Goal: Information Seeking & Learning: Learn about a topic

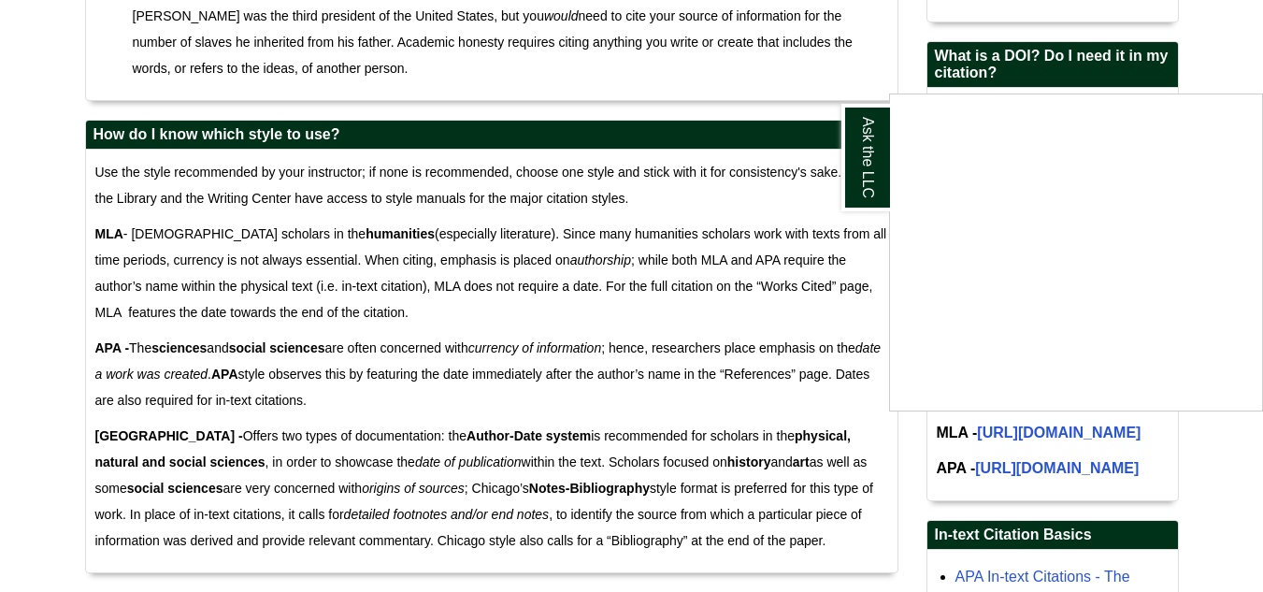
scroll to position [1277, 0]
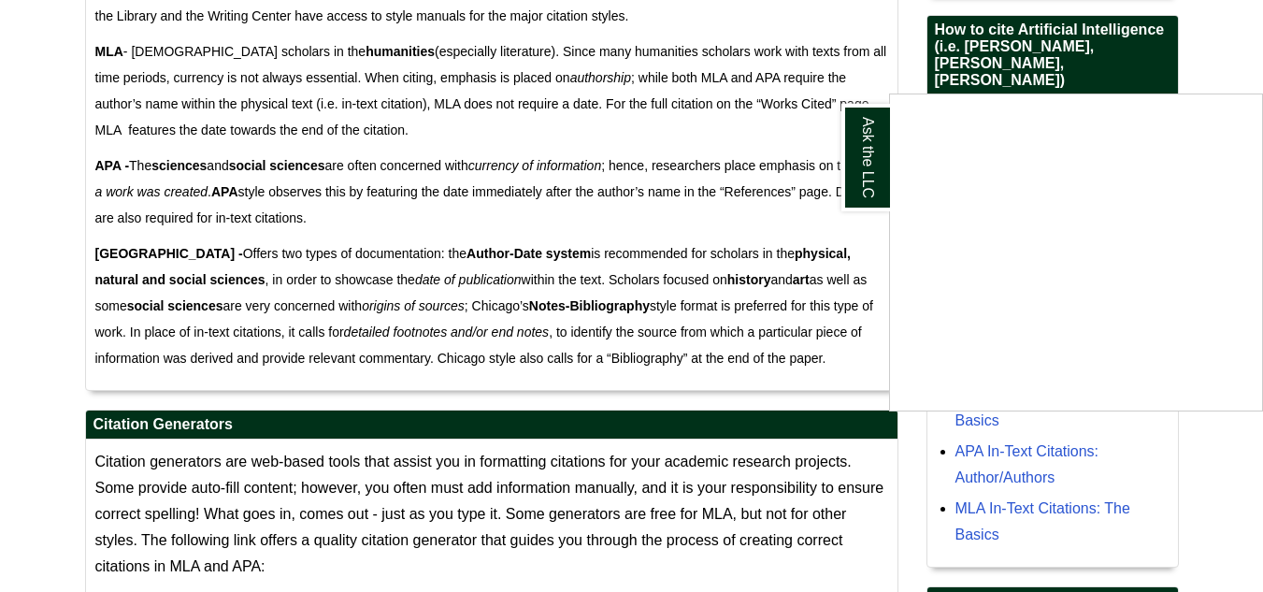
click at [445, 465] on div "Ask the LLC" at bounding box center [631, 296] width 1263 height 592
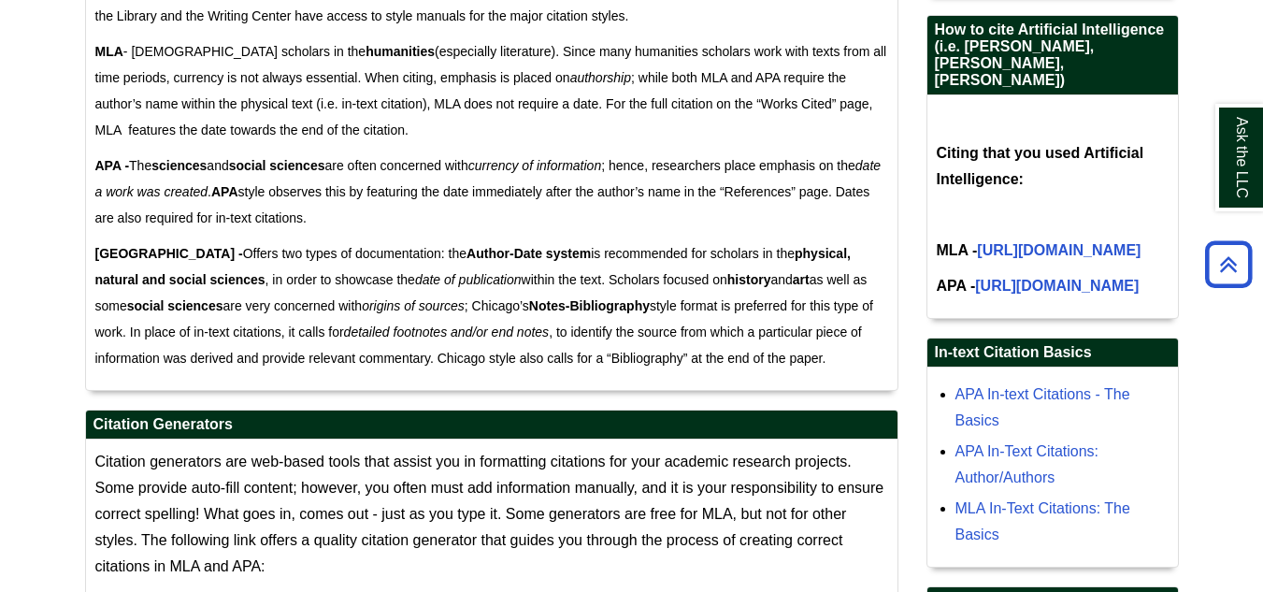
click at [445, 465] on span "Citation generators are web-based tools that assist you in formatting citations…" at bounding box center [489, 513] width 789 height 121
click at [405, 480] on span "Citation generators are web-based tools that assist you in formatting citations…" at bounding box center [489, 513] width 789 height 121
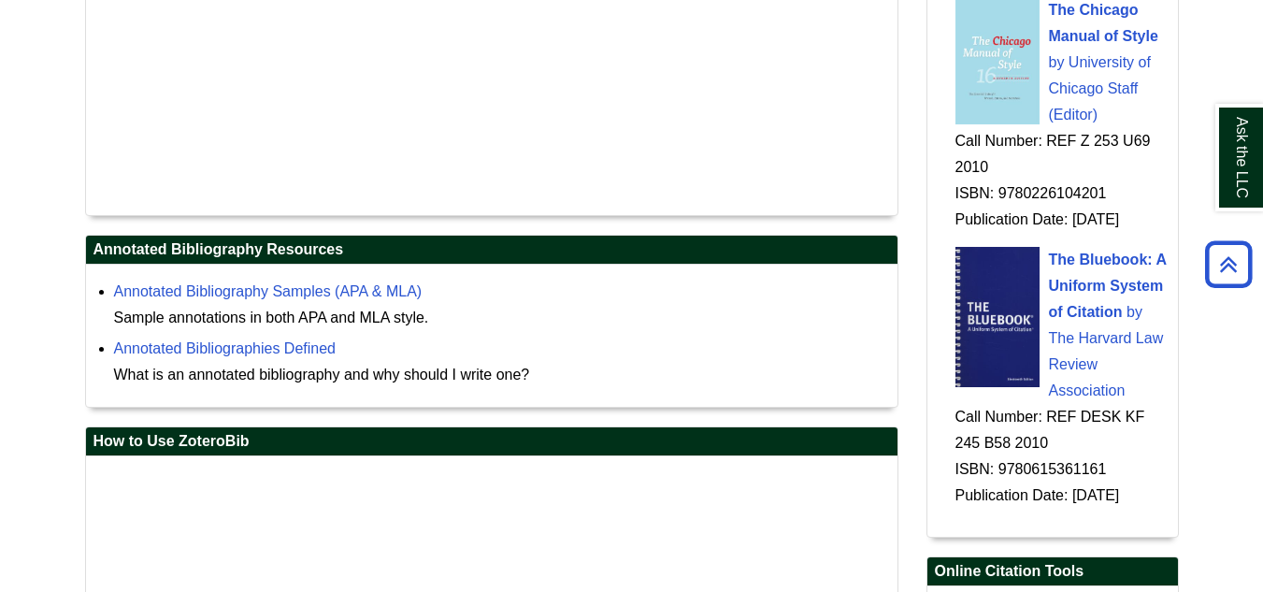
scroll to position [2553, 0]
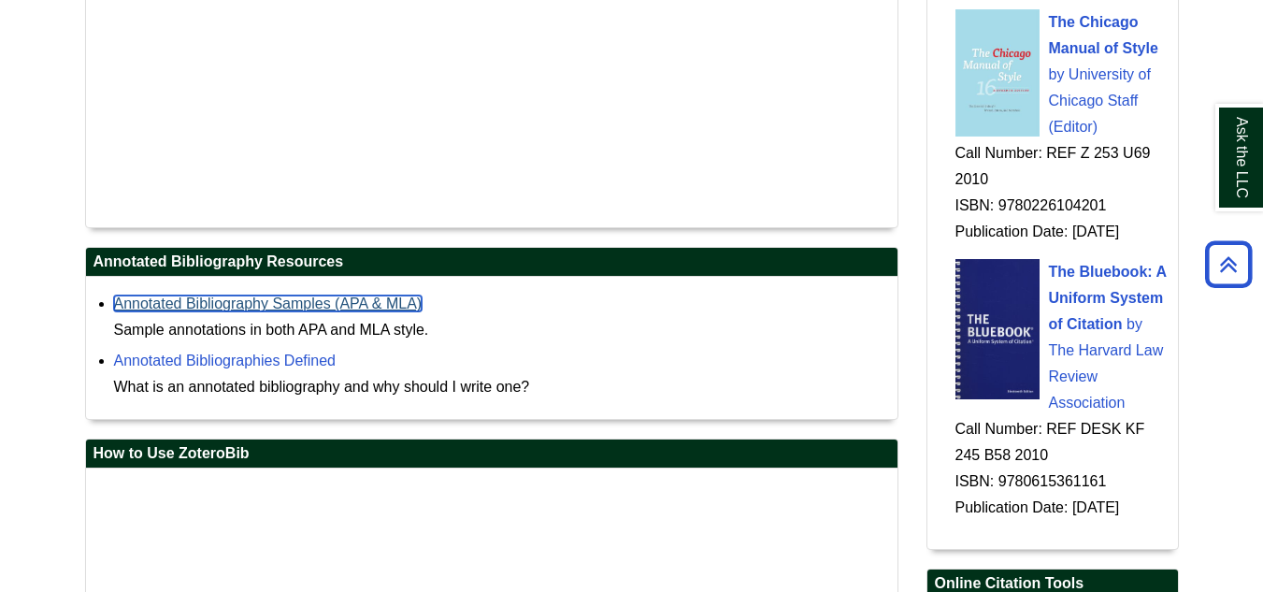
click at [296, 297] on link "Annotated Bibliography Samples (APA & MLA)" at bounding box center [268, 303] width 308 height 16
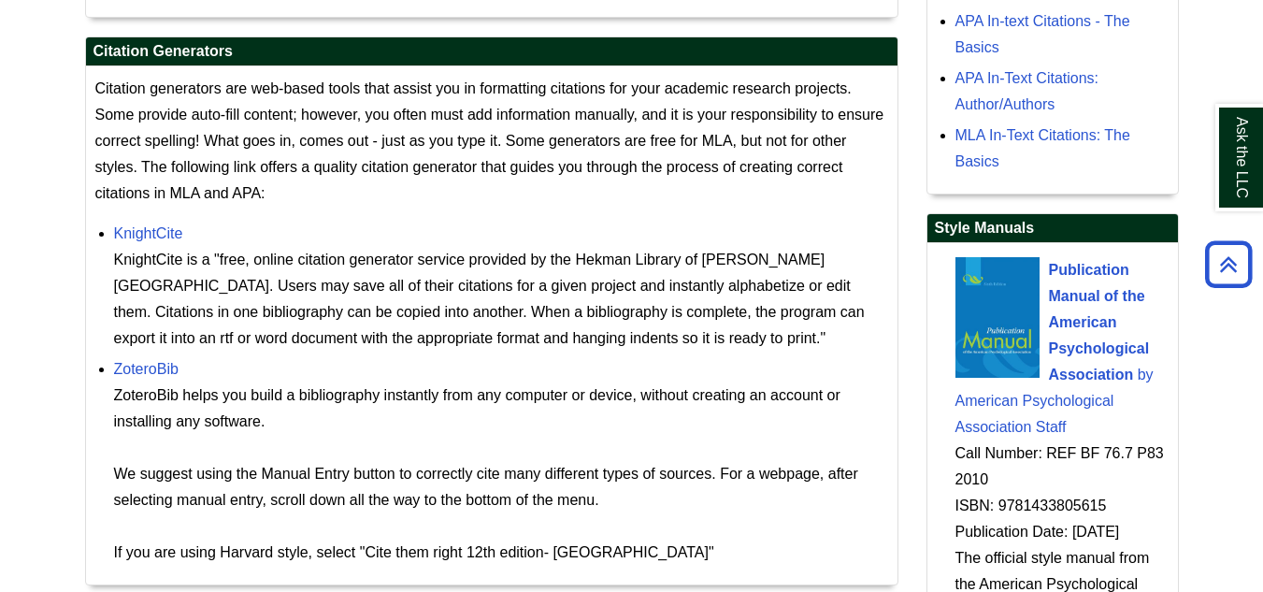
scroll to position [1637, 0]
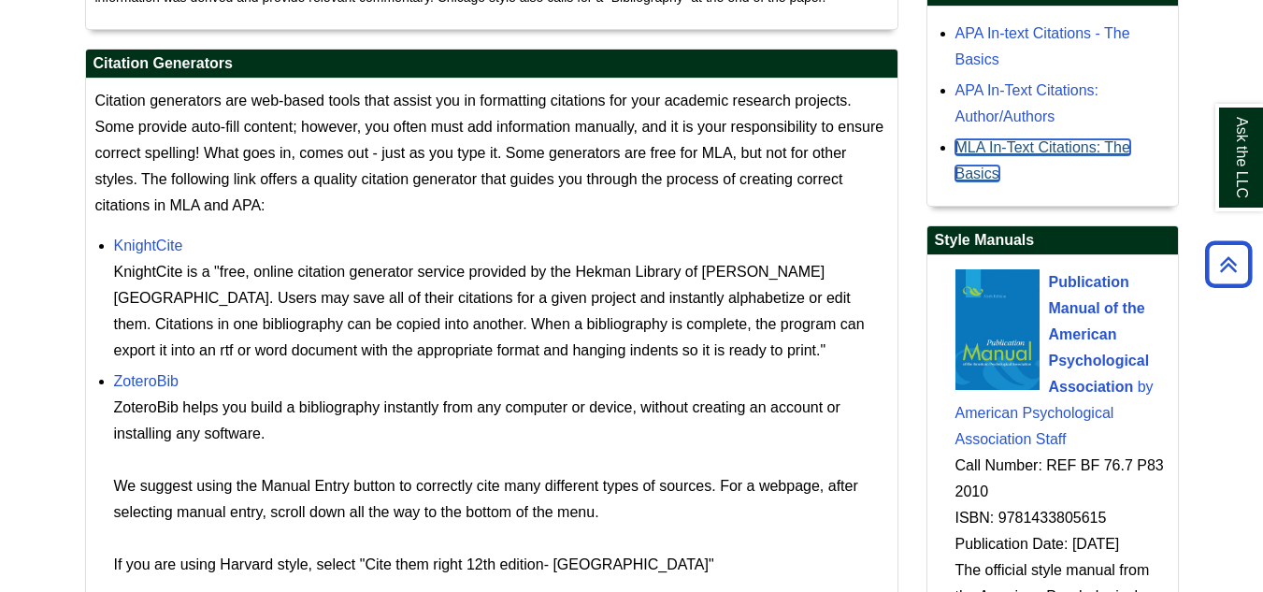
click at [1008, 181] on link "MLA In-Text Citations: The Basics" at bounding box center [1042, 160] width 175 height 42
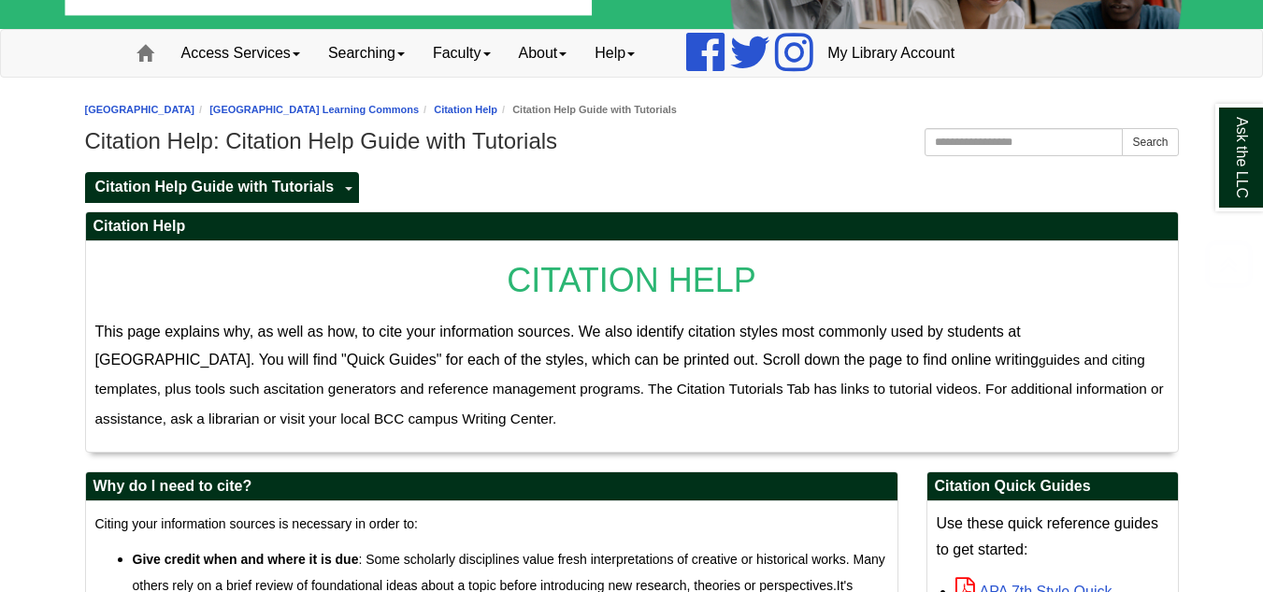
scroll to position [105, 0]
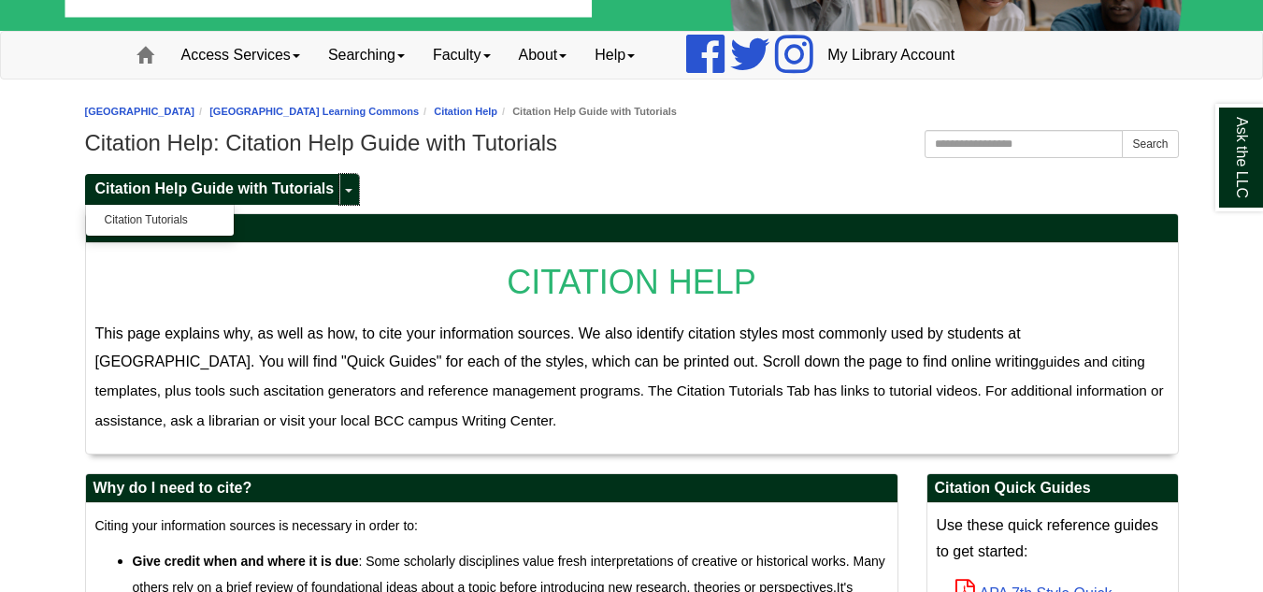
click at [342, 191] on link "Toggle Dropdown" at bounding box center [349, 189] width 20 height 31
click at [343, 191] on link "Toggle Dropdown" at bounding box center [349, 189] width 20 height 31
click at [150, 222] on link "Citation Tutorials" at bounding box center [160, 219] width 148 height 21
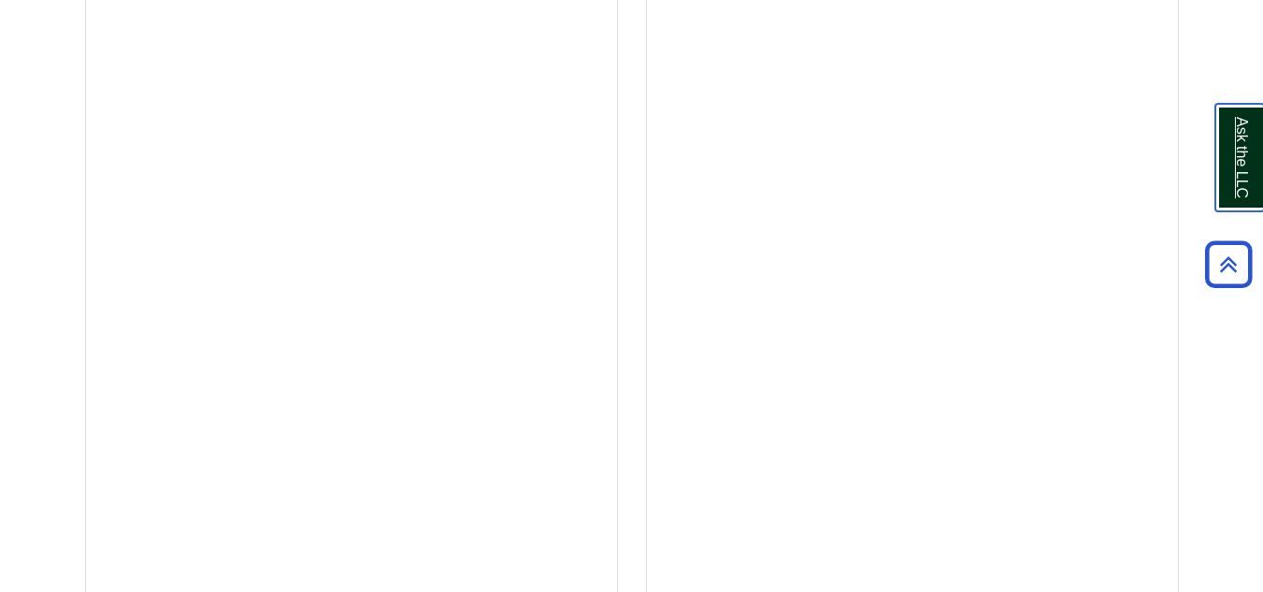
scroll to position [769, 0]
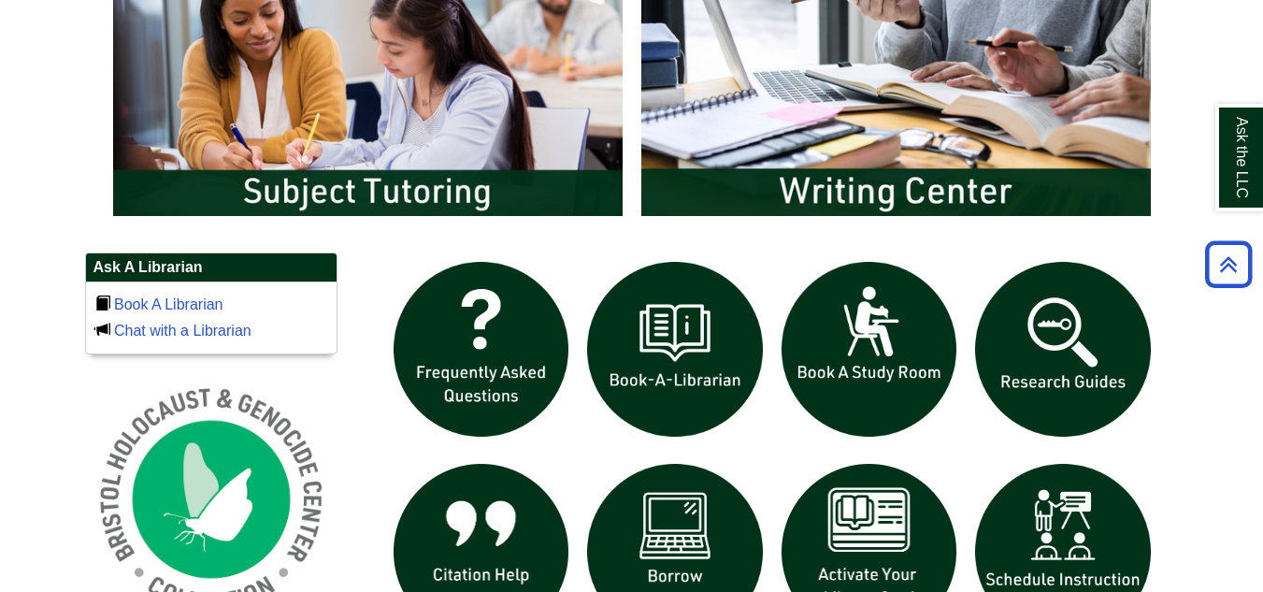
scroll to position [1084, 0]
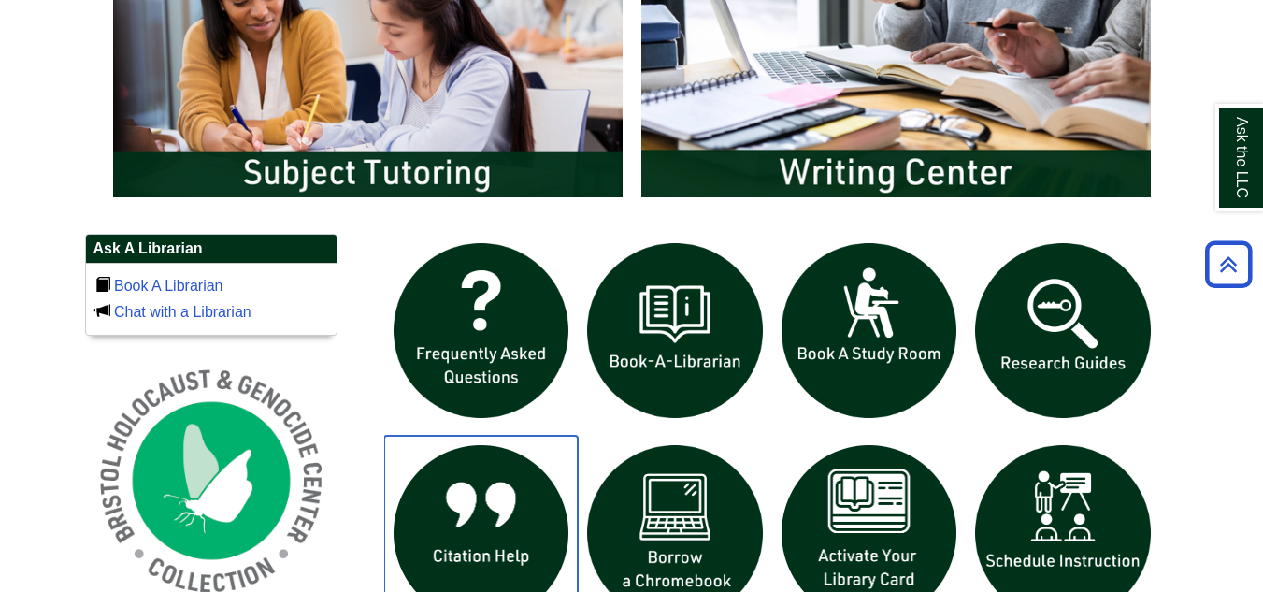
click at [476, 530] on img "slideshow" at bounding box center [481, 533] width 194 height 194
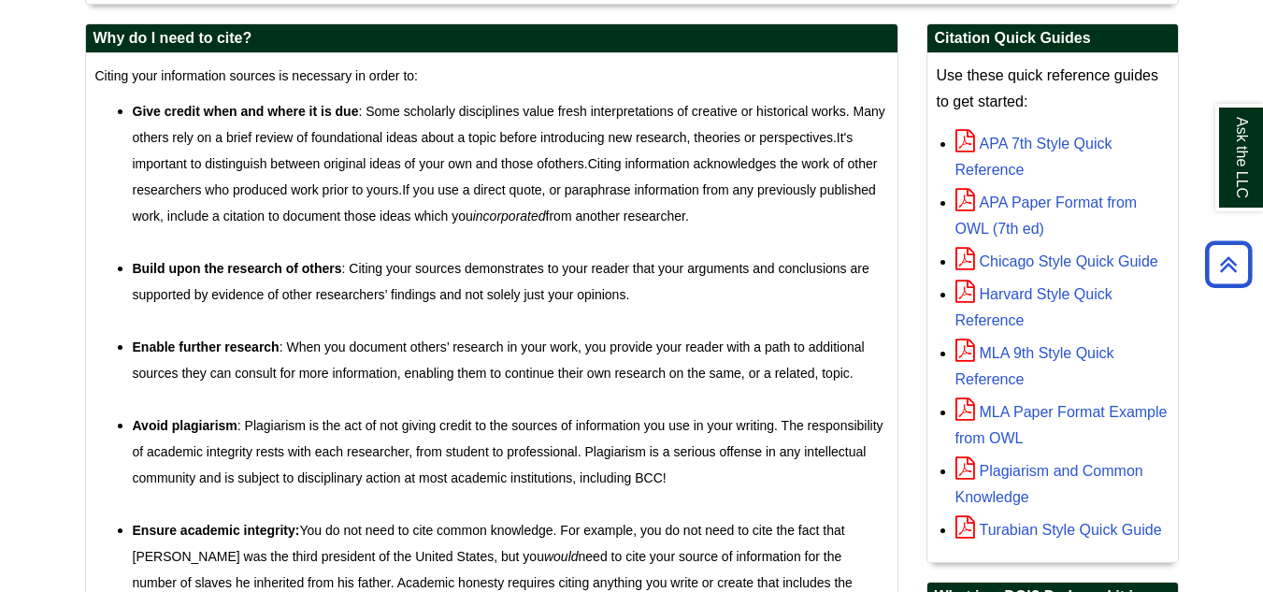
scroll to position [561, 0]
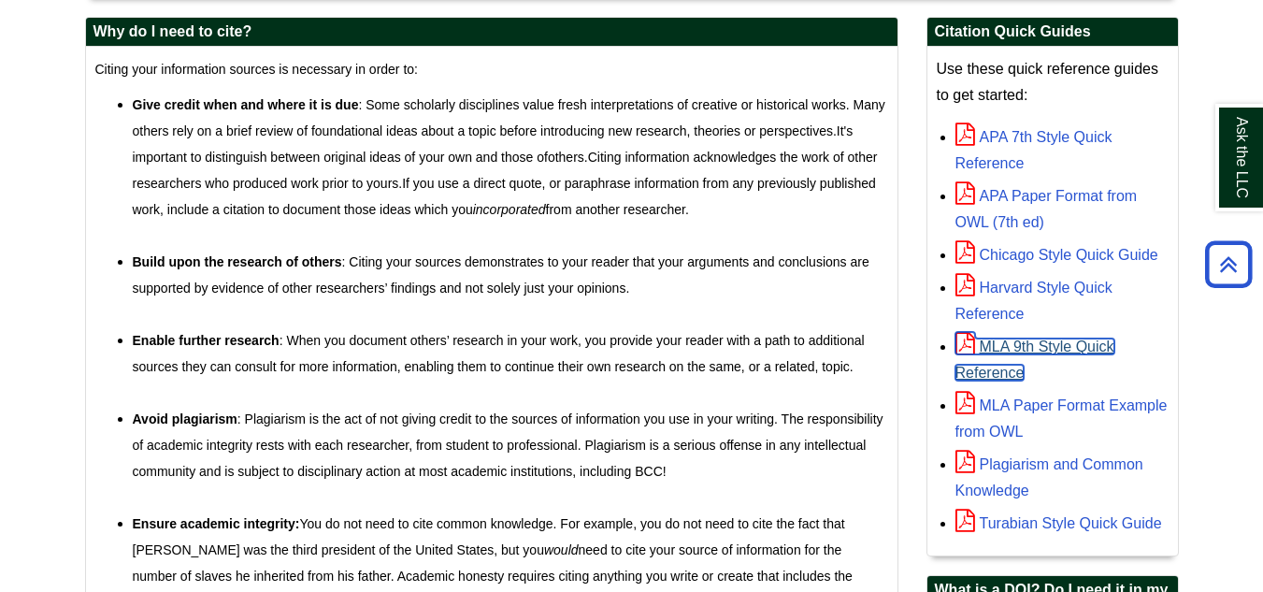
click at [1007, 351] on link "MLA 9th Style Quick Reference" at bounding box center [1034, 359] width 159 height 42
